Goal: Check status: Check status

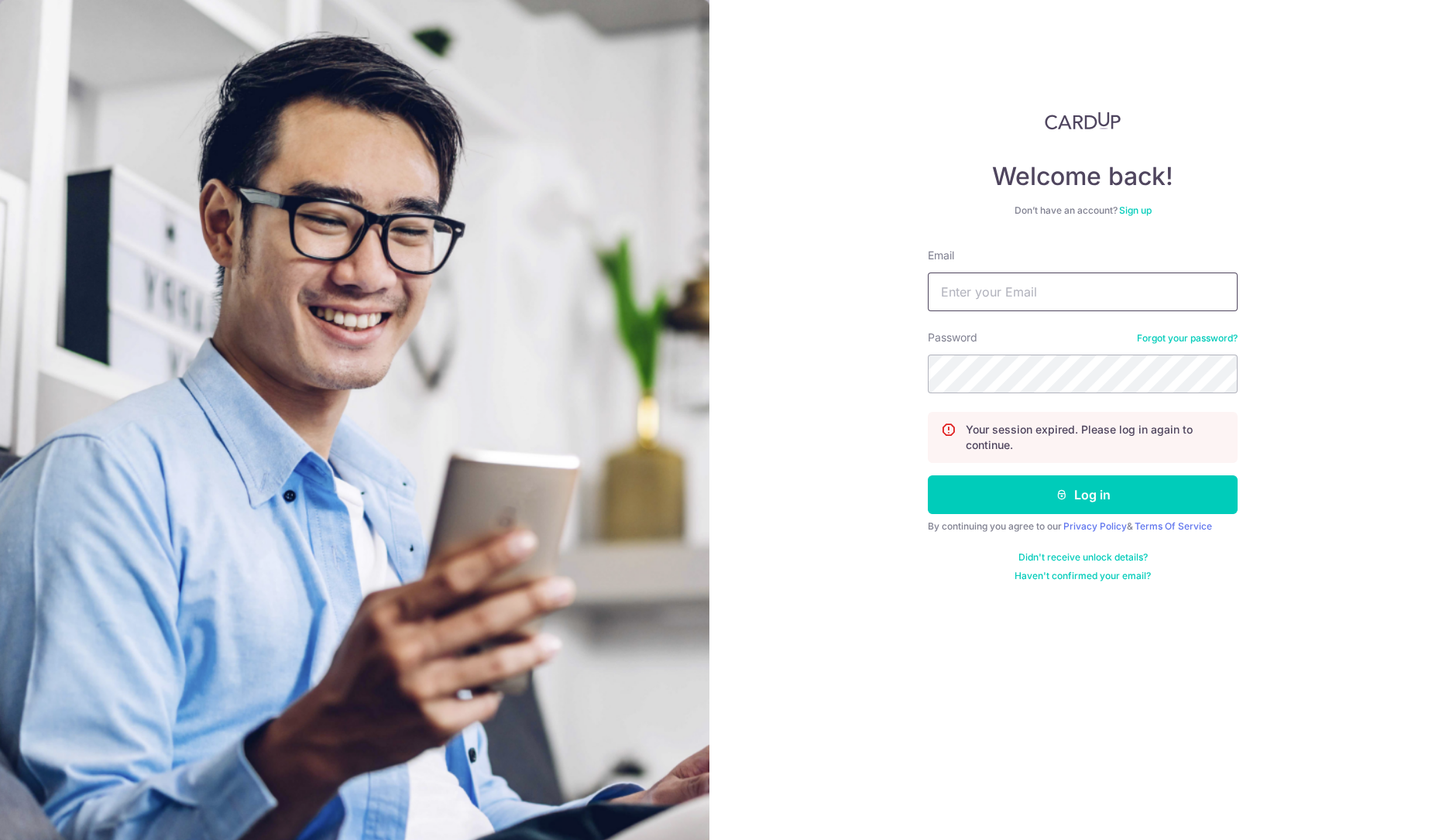
click at [1030, 287] on input "Email" at bounding box center [1083, 291] width 310 height 39
type input "[PERSON_NAME][EMAIL_ADDRESS][DOMAIN_NAME]"
click at [928, 475] on button "Log in" at bounding box center [1083, 494] width 310 height 39
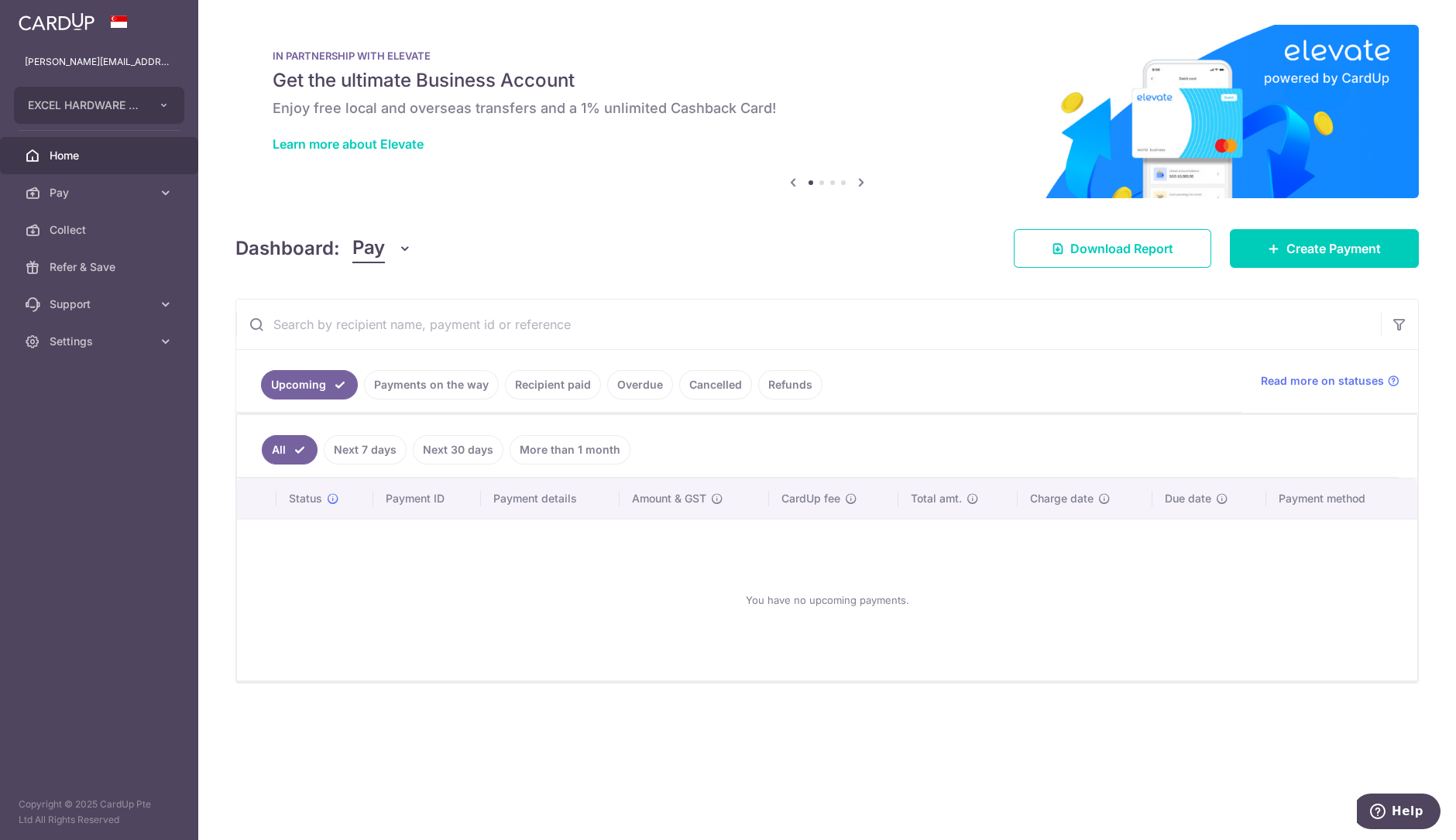
click at [422, 387] on link "Payments on the way" at bounding box center [431, 384] width 134 height 30
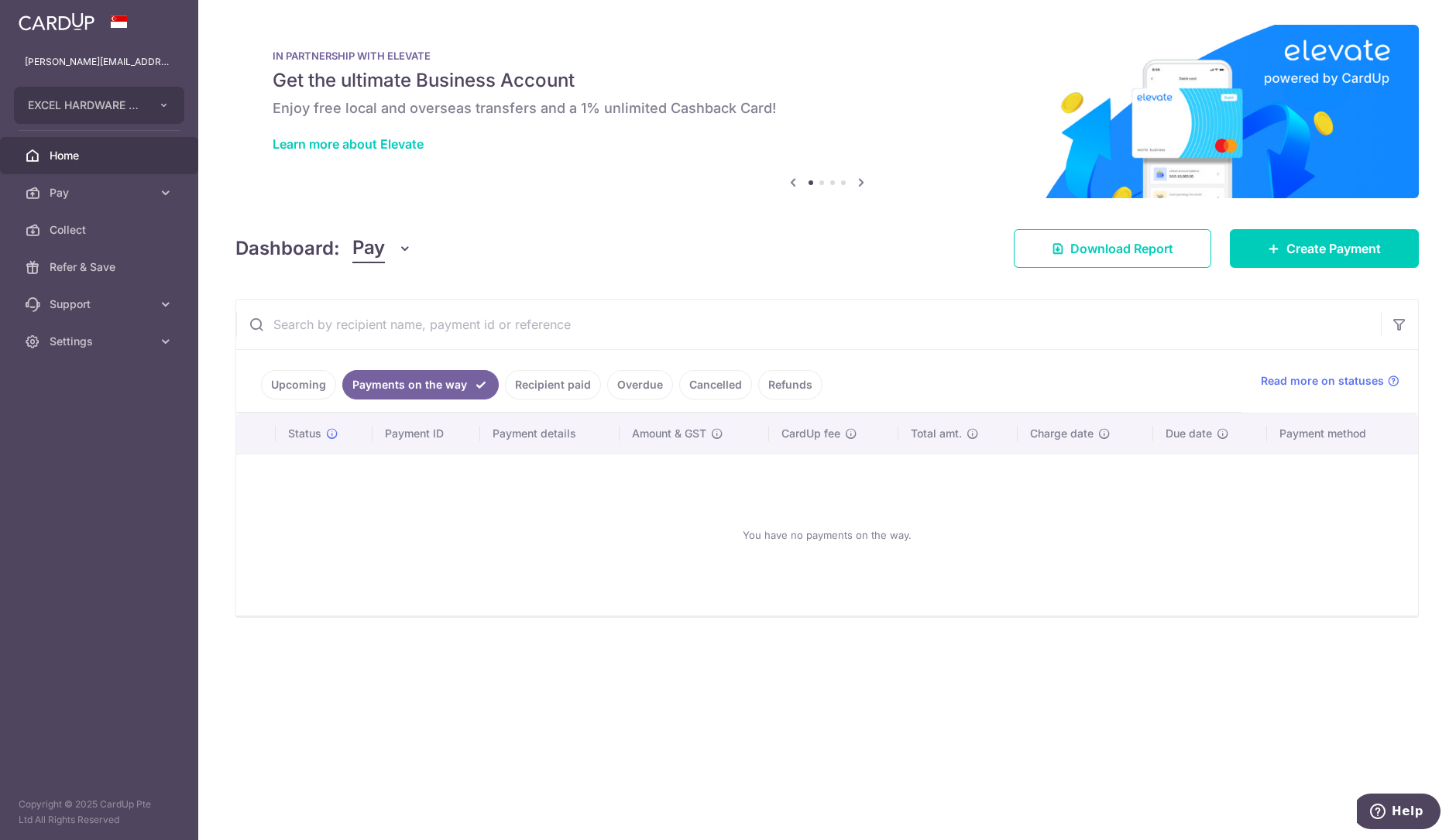
click at [555, 381] on link "Recipient paid" at bounding box center [553, 384] width 96 height 30
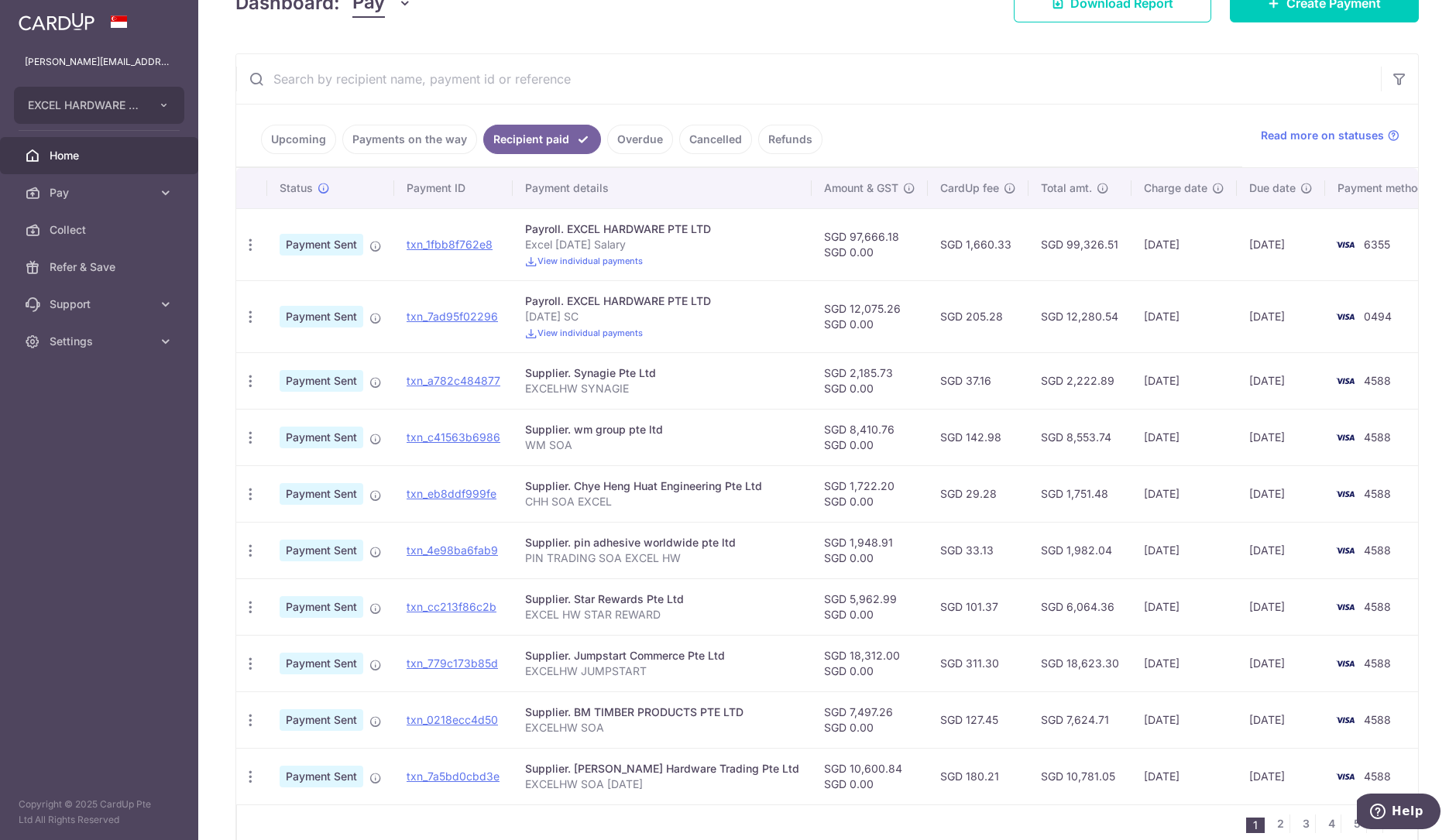
scroll to position [319, 0]
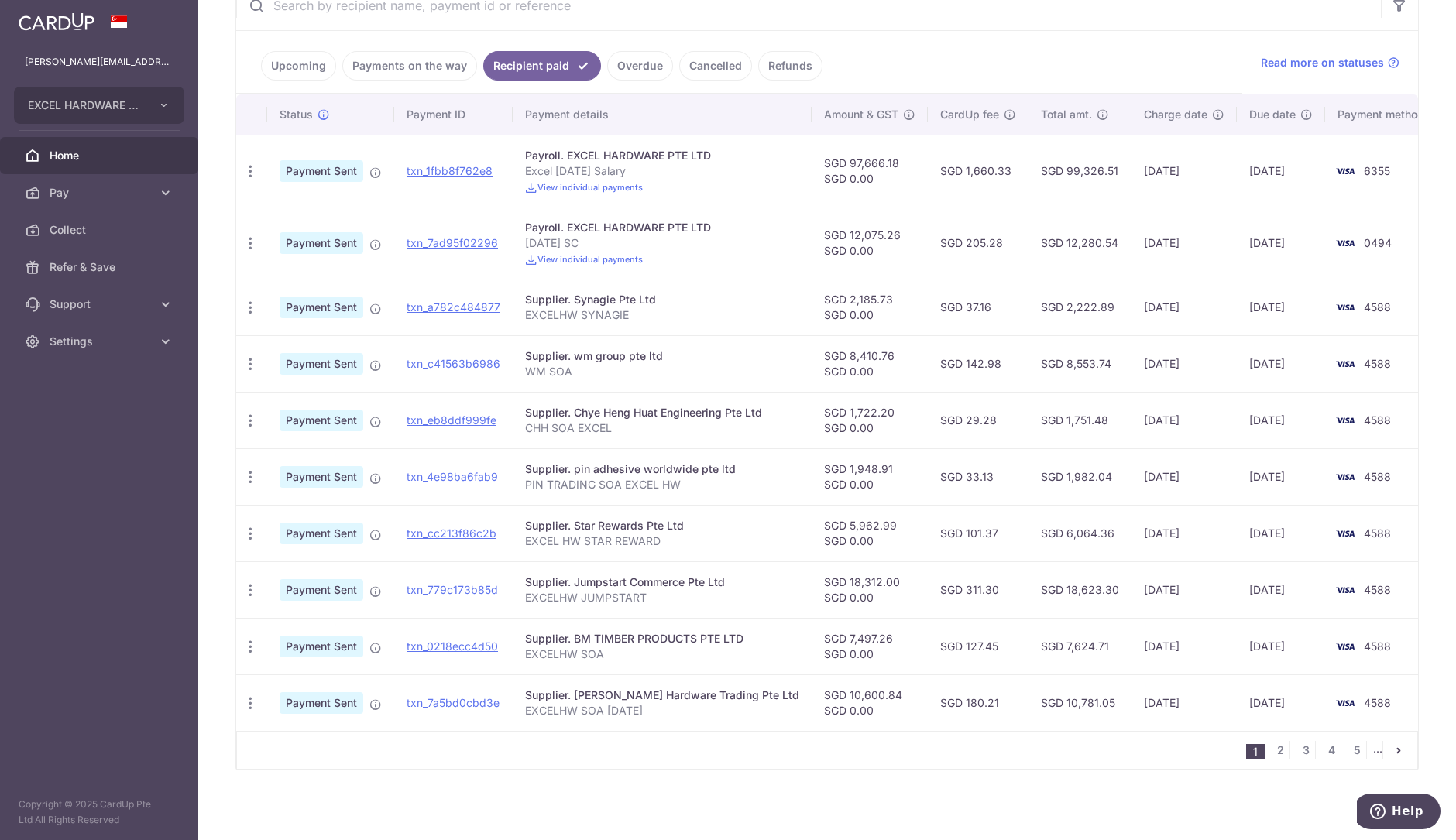
click at [579, 251] on td "Payroll. EXCEL HARDWARE PTE LTD [DATE] SC View individual payments" at bounding box center [662, 243] width 299 height 72
click at [621, 258] on span "View individual payments" at bounding box center [589, 259] width 105 height 11
click at [599, 182] on span "View individual payments" at bounding box center [589, 187] width 105 height 11
